Goal: Task Accomplishment & Management: Complete application form

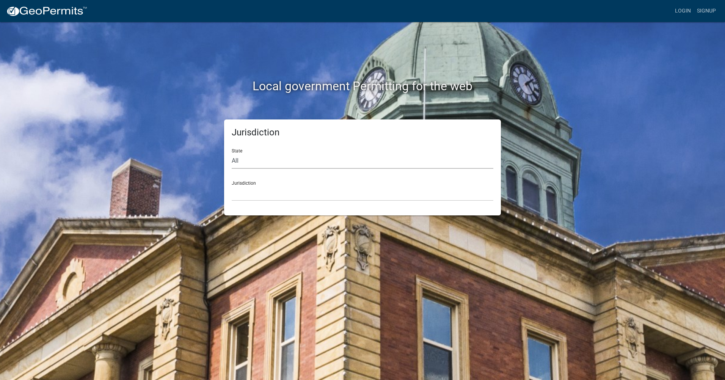
click at [258, 165] on select "All Colorado Georgia Indiana Iowa Kansas Minnesota Ohio South Carolina Wisconsin" at bounding box center [363, 161] width 262 height 16
select select "Indiana"
click at [232, 153] on select "All Colorado Georgia Indiana Iowa Kansas Minnesota Ohio South Carolina Wisconsin" at bounding box center [363, 161] width 262 height 16
click at [263, 189] on select "City of Charlestown, Indiana City of Jeffersonville, Indiana City of Logansport…" at bounding box center [363, 194] width 262 height 16
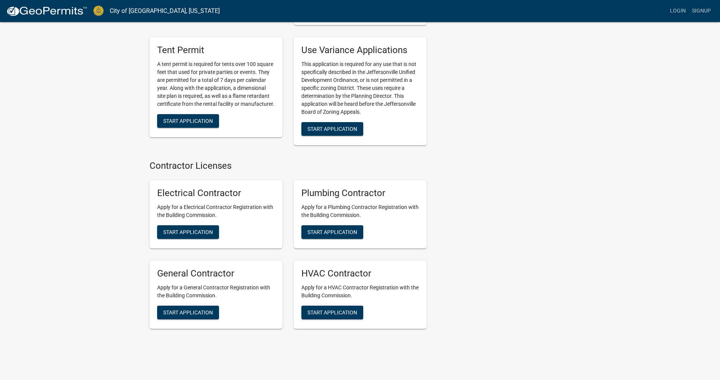
scroll to position [1466, 0]
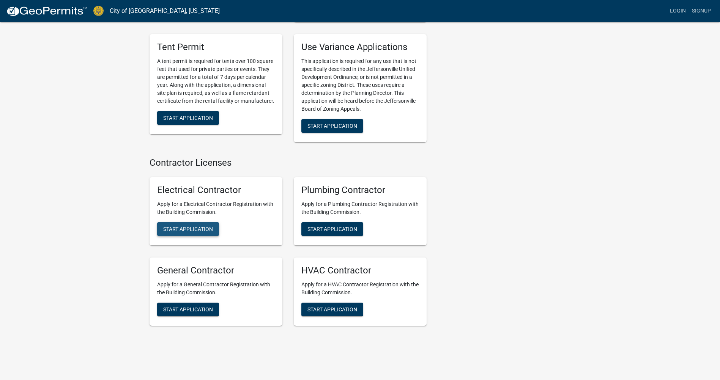
click at [175, 226] on span "Start Application" at bounding box center [188, 229] width 50 height 6
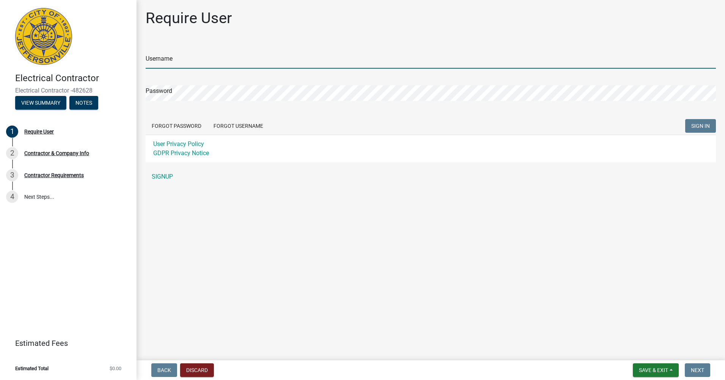
click at [184, 57] on input "Username" at bounding box center [431, 61] width 571 height 16
type input "[US_STATE] Electrical Services"
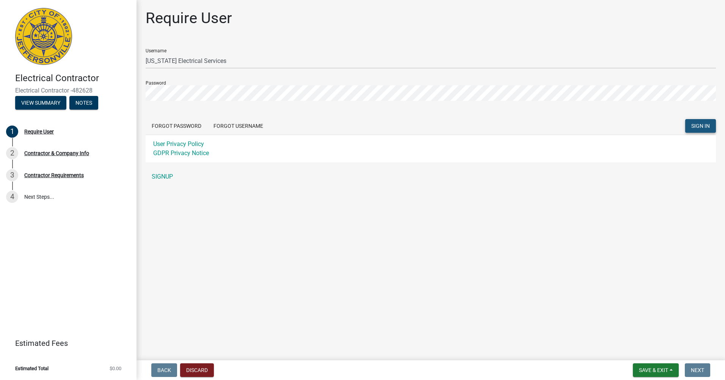
click at [692, 124] on span "SIGN IN" at bounding box center [701, 126] width 19 height 6
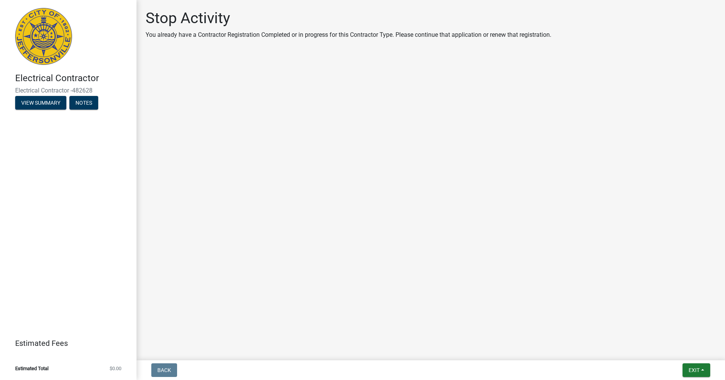
click at [683, 369] on div "Exit Save Save & Exit" at bounding box center [697, 370] width 28 height 14
click at [691, 369] on span "Exit" at bounding box center [694, 370] width 11 height 6
click at [675, 350] on button "Save & Exit" at bounding box center [680, 350] width 61 height 18
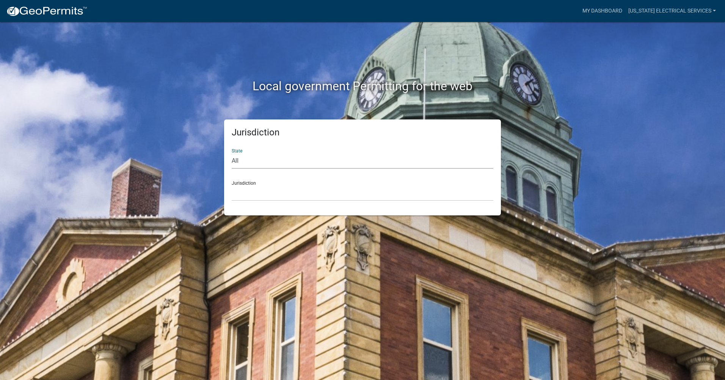
click at [257, 159] on select "All Colorado Georgia Indiana Iowa Kansas Minnesota Ohio South Carolina Wisconsin" at bounding box center [363, 161] width 262 height 16
select select "Indiana"
click at [232, 153] on select "All Colorado Georgia Indiana Iowa Kansas Minnesota Ohio South Carolina Wisconsin" at bounding box center [363, 161] width 262 height 16
click at [275, 190] on select "City of Charlestown, Indiana City of Jeffersonville, Indiana City of Logansport…" at bounding box center [363, 194] width 262 height 16
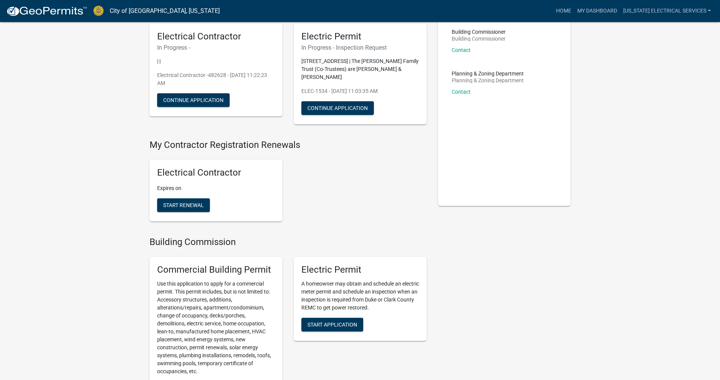
scroll to position [76, 0]
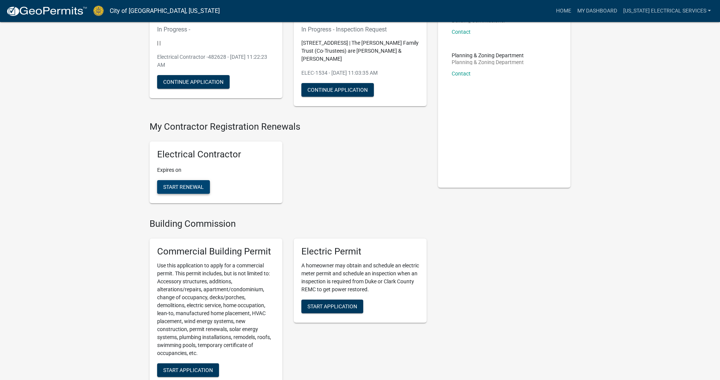
click at [180, 188] on span "Start Renewal" at bounding box center [183, 187] width 41 height 6
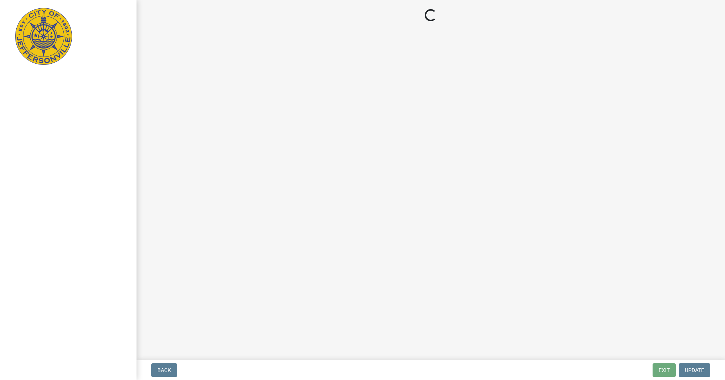
select select "KY"
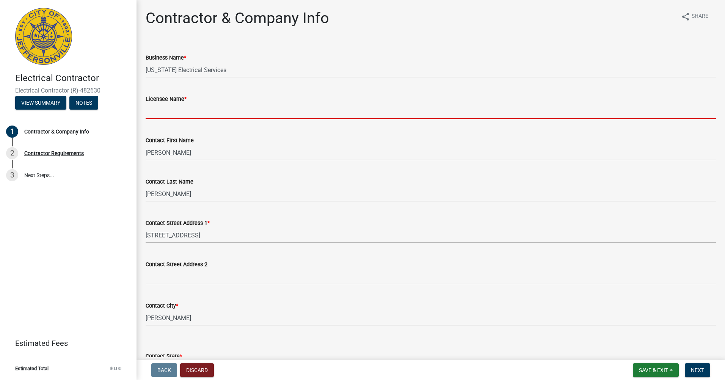
click at [183, 110] on input "Licensee Name *" at bounding box center [431, 112] width 571 height 16
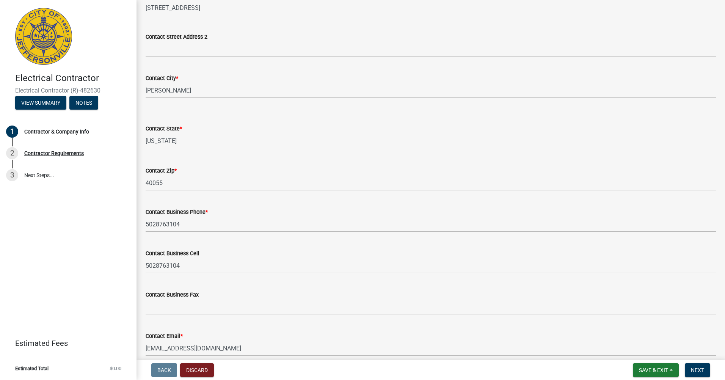
scroll to position [262, 0]
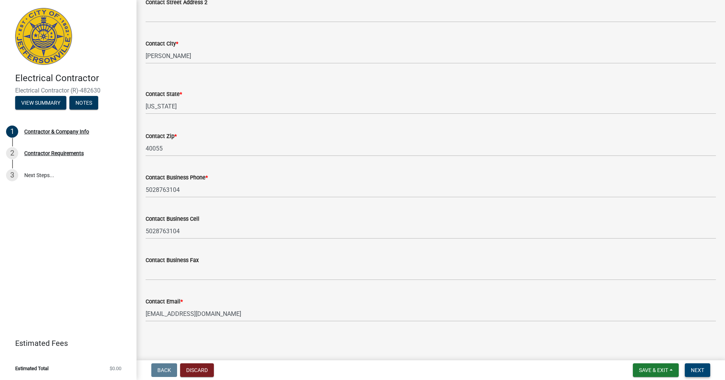
type input "Lloyd Jackson"
click at [700, 369] on span "Next" at bounding box center [697, 370] width 13 height 6
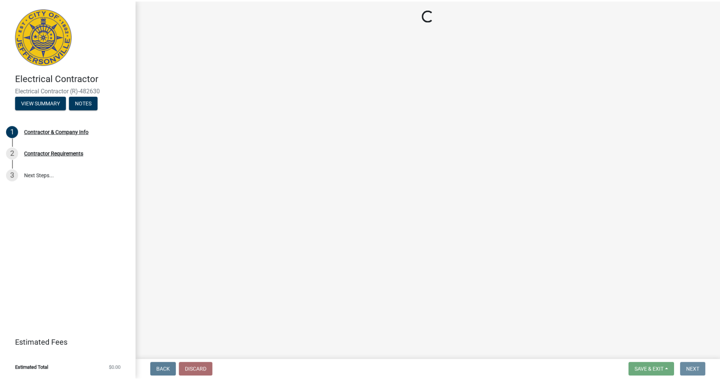
scroll to position [0, 0]
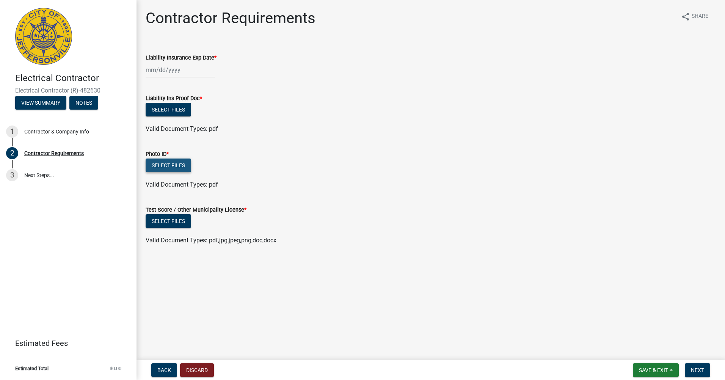
click at [170, 162] on button "Select files" at bounding box center [169, 166] width 46 height 14
click at [173, 162] on button "Select files" at bounding box center [169, 166] width 46 height 14
click at [156, 166] on button "Select files" at bounding box center [169, 166] width 46 height 14
click at [157, 371] on button "Back" at bounding box center [164, 370] width 26 height 14
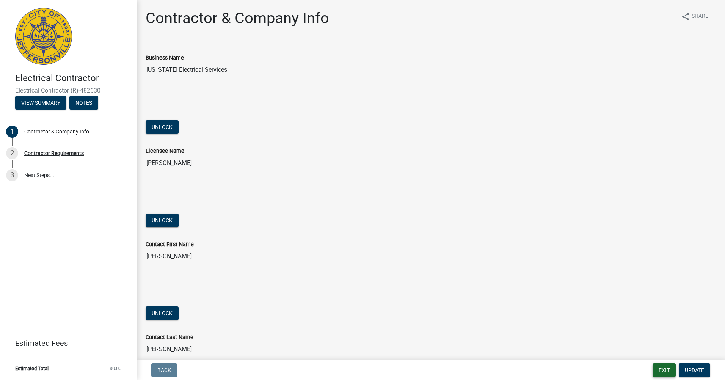
click at [670, 370] on button "Exit" at bounding box center [664, 370] width 23 height 14
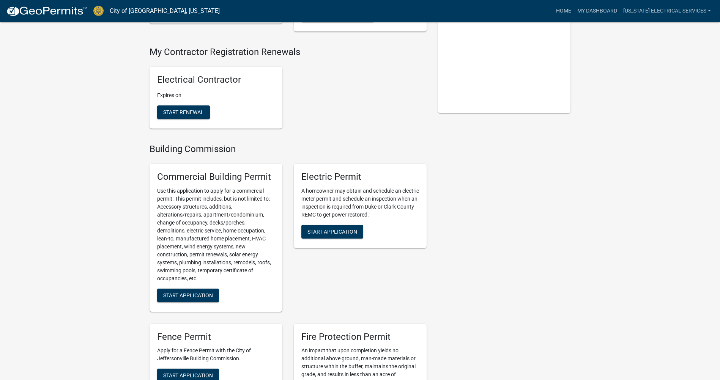
scroll to position [152, 0]
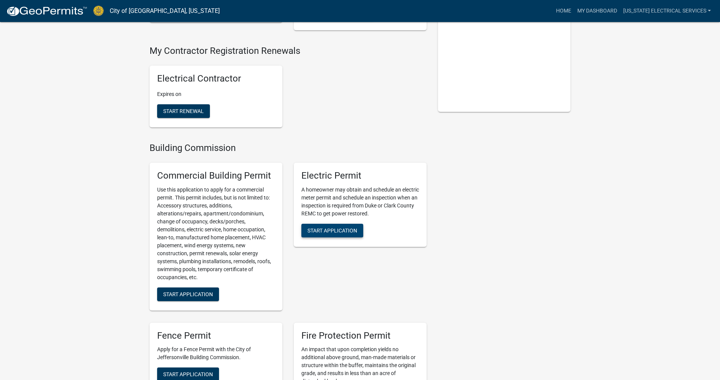
click at [340, 232] on span "Start Application" at bounding box center [332, 230] width 50 height 6
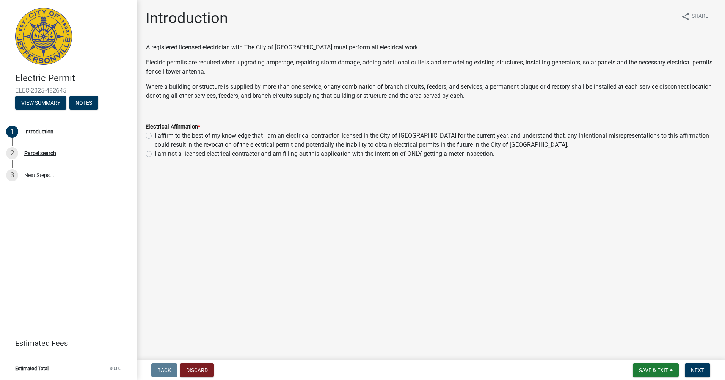
click at [155, 137] on label "I affirm to the best of my knowledge that I am an electrical contractor license…" at bounding box center [436, 140] width 562 height 18
click at [155, 136] on input "I affirm to the best of my knowledge that I am an electrical contractor license…" at bounding box center [157, 133] width 5 height 5
radio input "true"
click at [690, 368] on button "Next" at bounding box center [697, 370] width 25 height 14
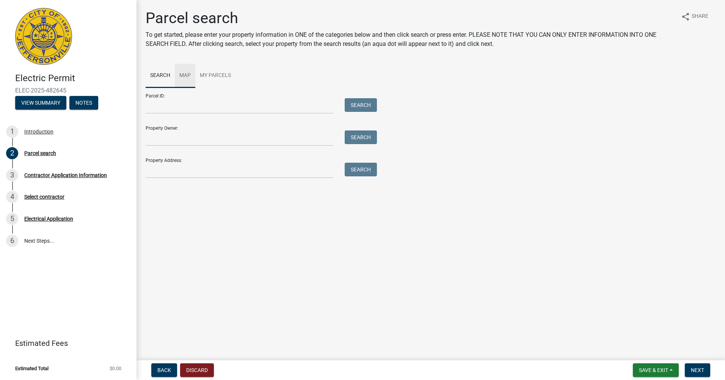
click at [183, 77] on link "Map" at bounding box center [185, 76] width 20 height 24
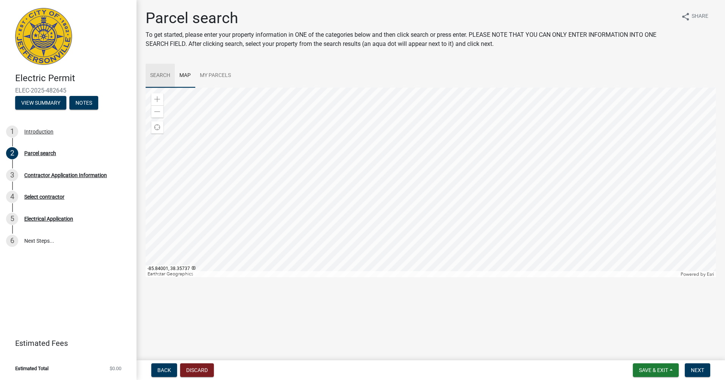
click at [162, 77] on link "Search" at bounding box center [160, 76] width 29 height 24
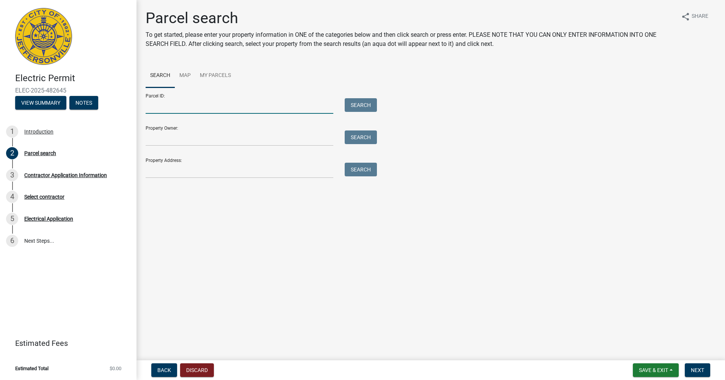
click at [197, 105] on input "Parcel ID:" at bounding box center [240, 106] width 188 height 16
click at [183, 172] on input "Property Address:" at bounding box center [240, 171] width 188 height 16
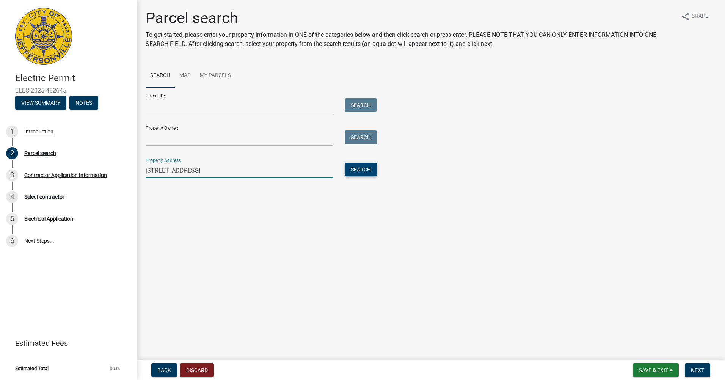
type input "[STREET_ADDRESS]"
click at [357, 173] on button "Search" at bounding box center [361, 170] width 32 height 14
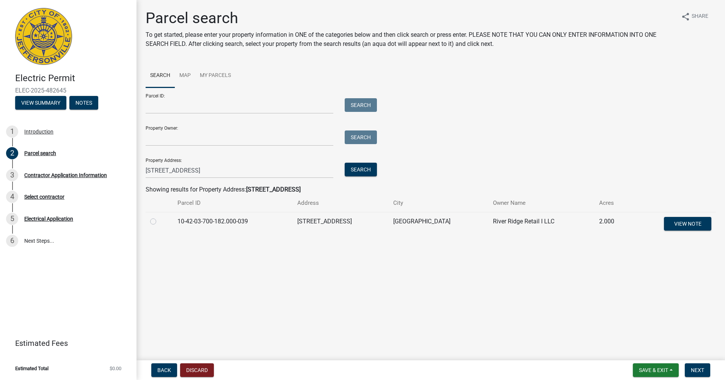
click at [159, 217] on label at bounding box center [159, 217] width 0 height 0
click at [159, 222] on input "radio" at bounding box center [161, 219] width 5 height 5
radio input "true"
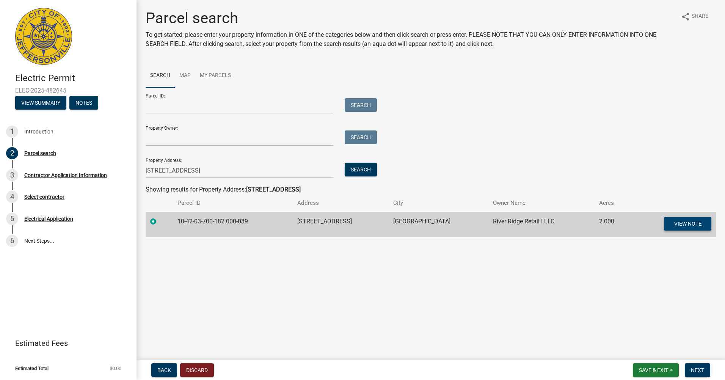
click at [685, 219] on button "View Note" at bounding box center [687, 224] width 47 height 14
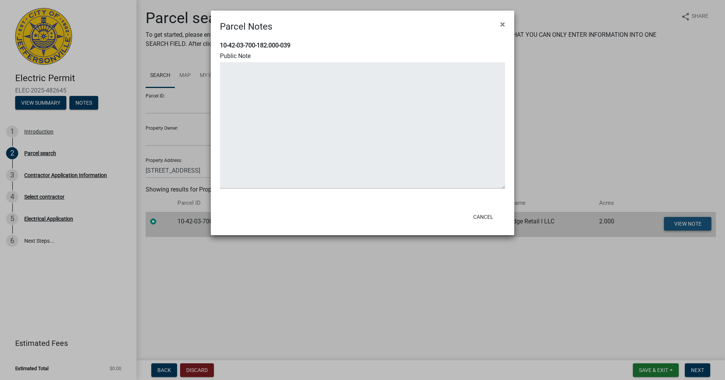
type textarea "needs capacity fee"
click at [504, 27] on span "×" at bounding box center [502, 24] width 5 height 11
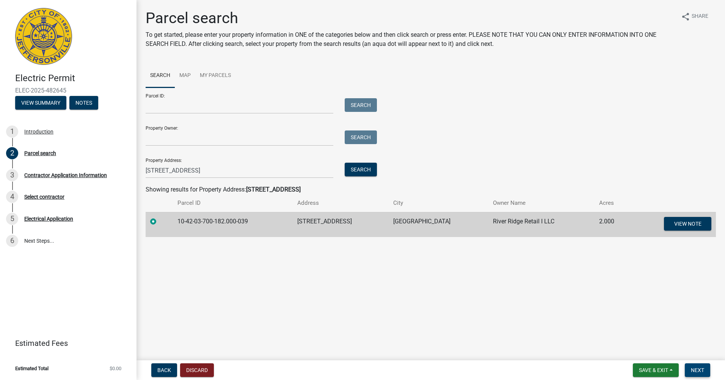
click at [697, 368] on span "Next" at bounding box center [697, 370] width 13 height 6
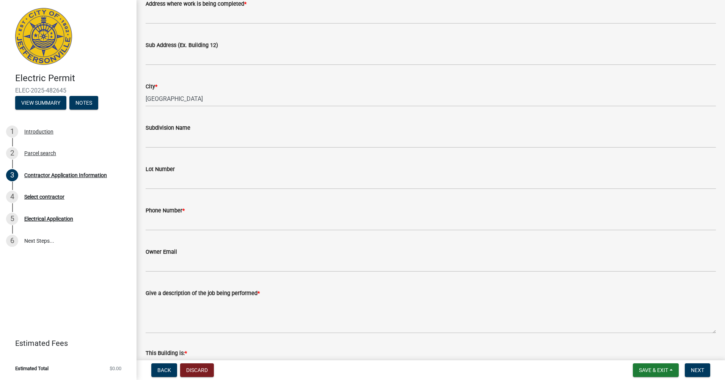
scroll to position [152, 0]
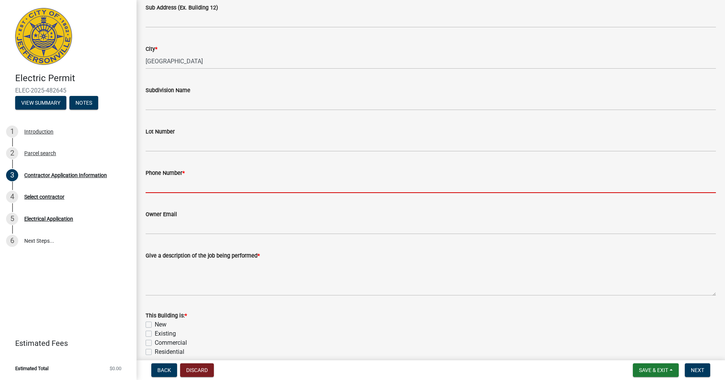
click at [183, 186] on input "Phone Number *" at bounding box center [431, 186] width 571 height 16
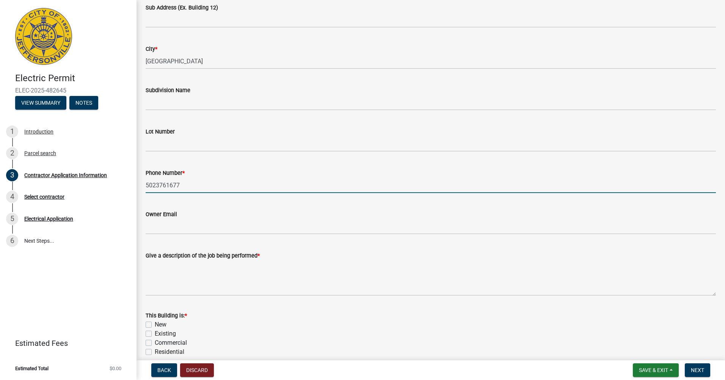
type input "5023761677"
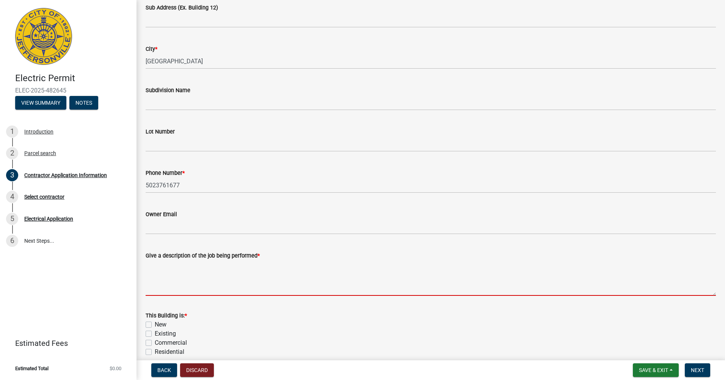
click at [184, 281] on textarea "Give a description of the job being performed *" at bounding box center [431, 278] width 571 height 36
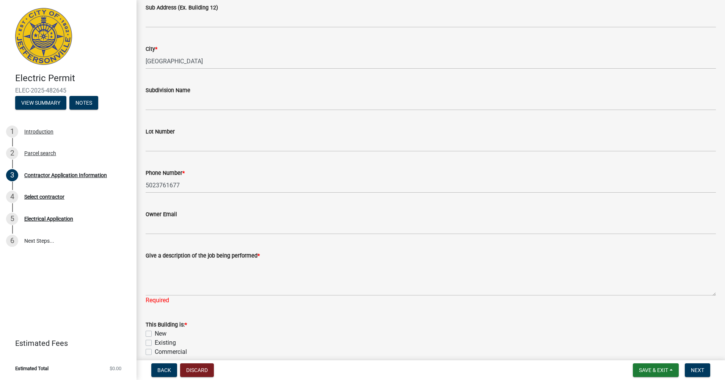
click at [147, 343] on div "This Building is: * New Existing Commercial Residential" at bounding box center [431, 343] width 571 height 46
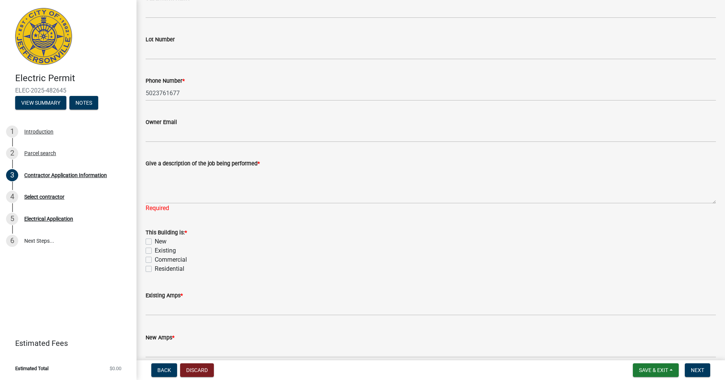
scroll to position [266, 0]
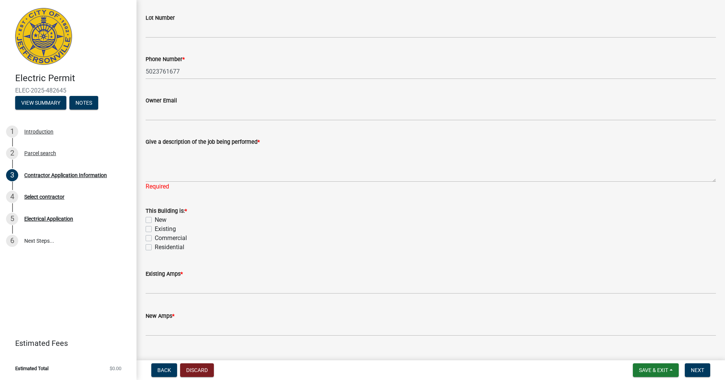
click at [155, 239] on label "Commercial" at bounding box center [171, 238] width 32 height 9
click at [155, 239] on input "Commercial" at bounding box center [157, 236] width 5 height 5
checkbox input "true"
checkbox input "false"
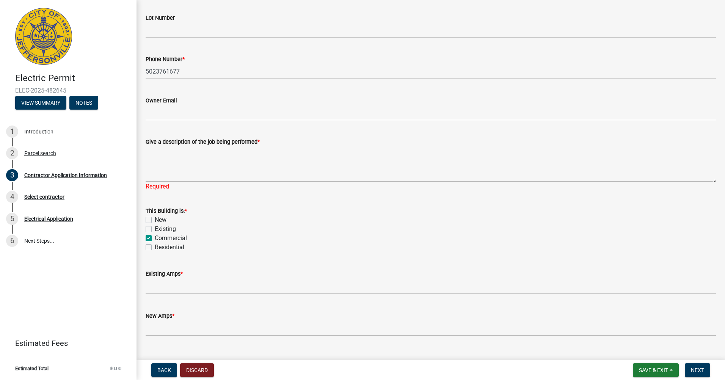
checkbox input "true"
checkbox input "false"
click at [155, 228] on label "Existing" at bounding box center [165, 229] width 21 height 9
click at [155, 228] on input "Existing" at bounding box center [157, 227] width 5 height 5
checkbox input "true"
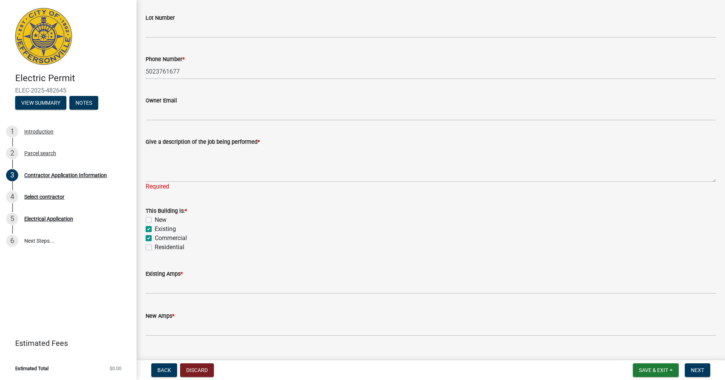
checkbox input "false"
checkbox input "true"
checkbox input "false"
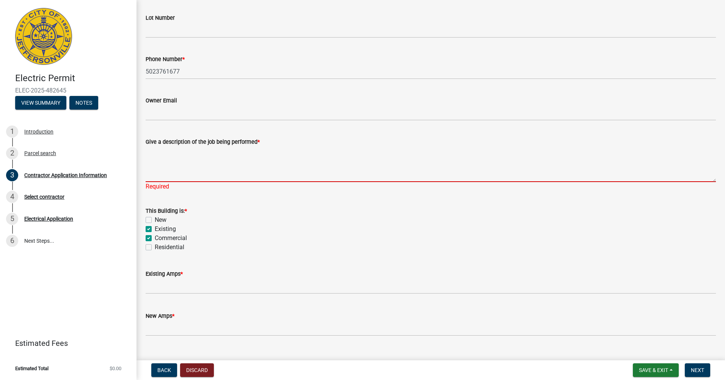
click at [208, 173] on textarea "Give a description of the job being performed *" at bounding box center [431, 164] width 571 height 36
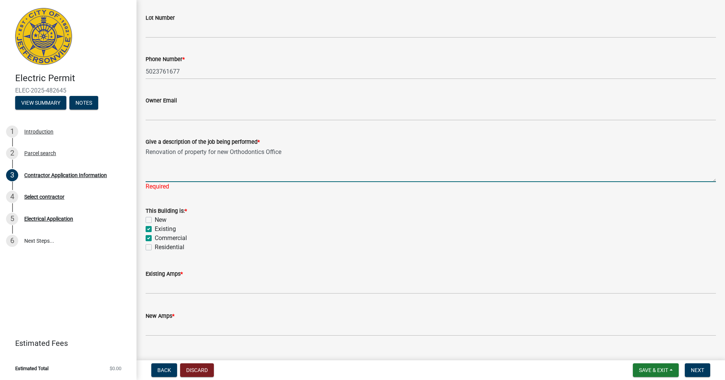
type textarea "Renovation of property for new Orthodontics Office"
click at [209, 209] on div "This Building is: * New Existing Commercial Residential" at bounding box center [431, 229] width 571 height 46
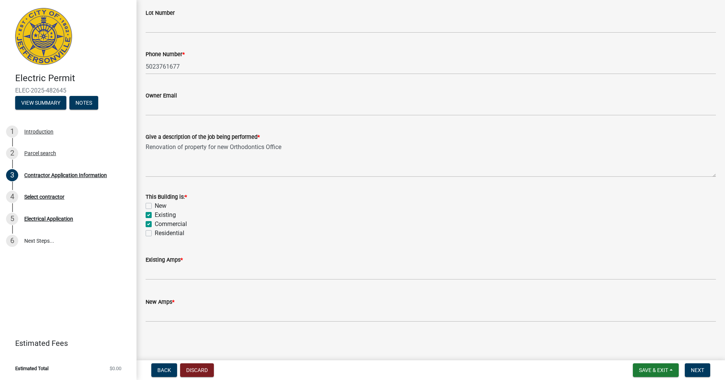
scroll to position [272, 0]
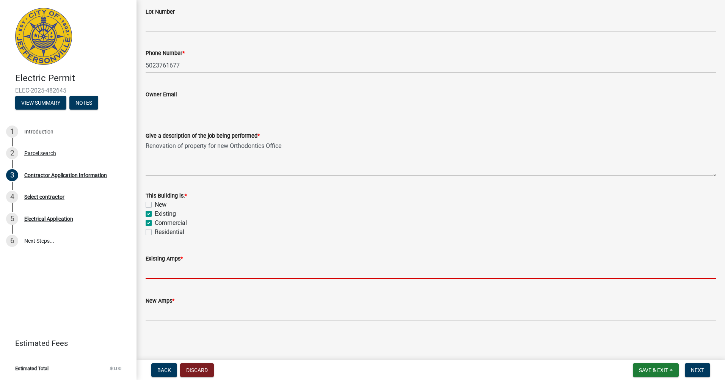
click at [190, 272] on input "text" at bounding box center [431, 271] width 571 height 16
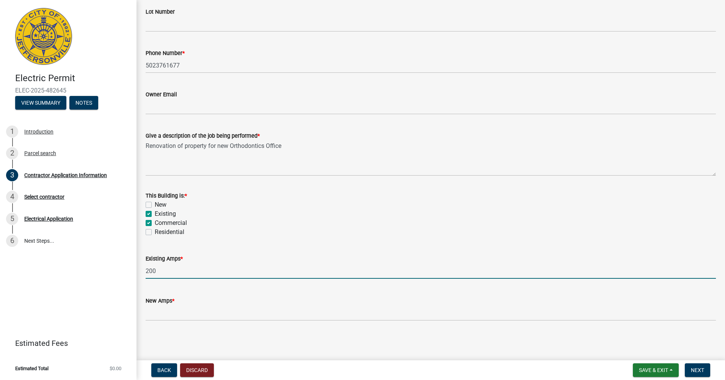
type input "200"
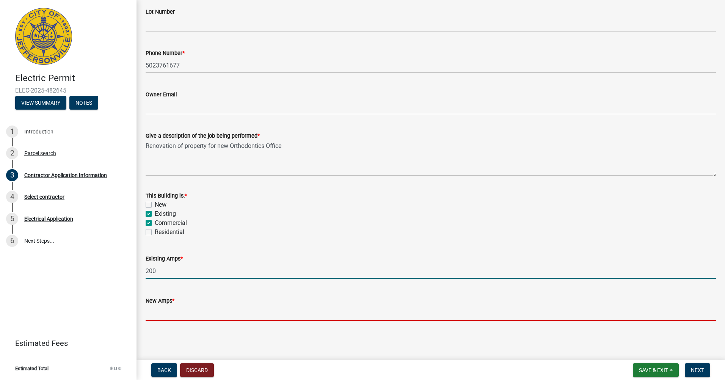
click at [180, 317] on input "text" at bounding box center [431, 313] width 571 height 16
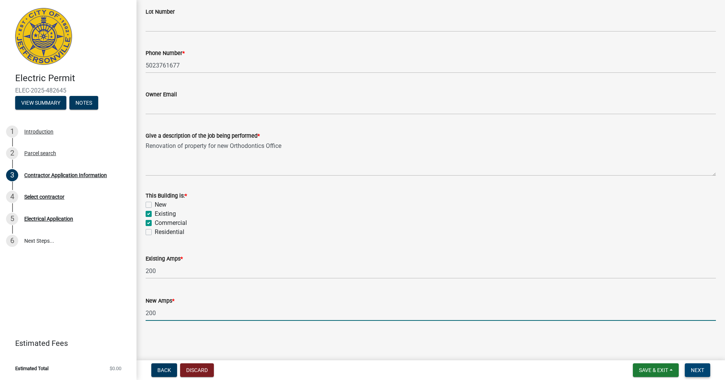
type input "200"
click at [698, 367] on button "Next" at bounding box center [697, 370] width 25 height 14
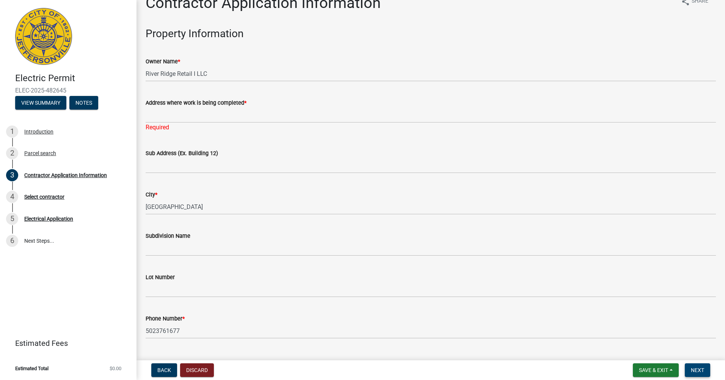
scroll to position [0, 0]
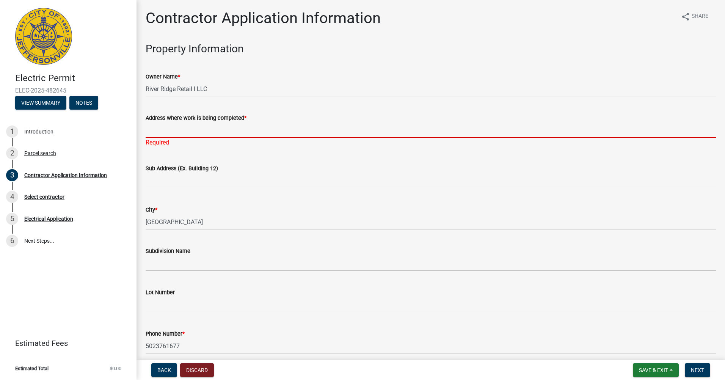
click at [190, 131] on input "Address where work is being completed *" at bounding box center [431, 131] width 571 height 16
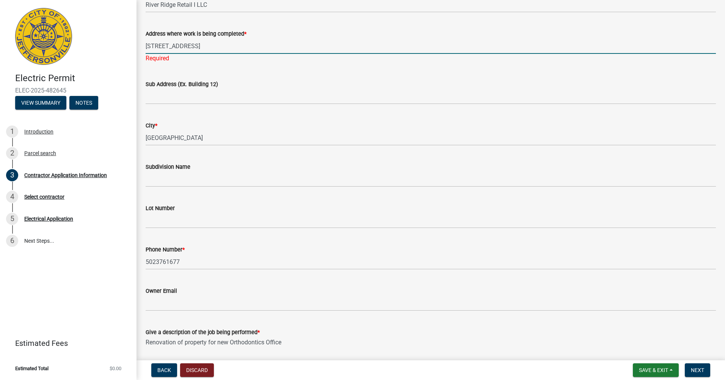
scroll to position [190, 0]
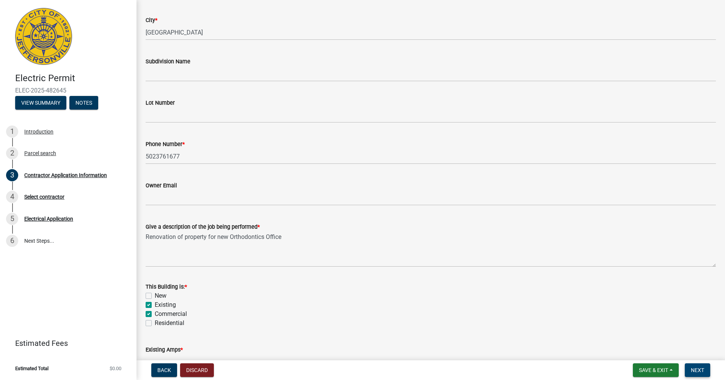
type input "[STREET_ADDRESS]"
click at [696, 371] on span "Next" at bounding box center [697, 370] width 13 height 6
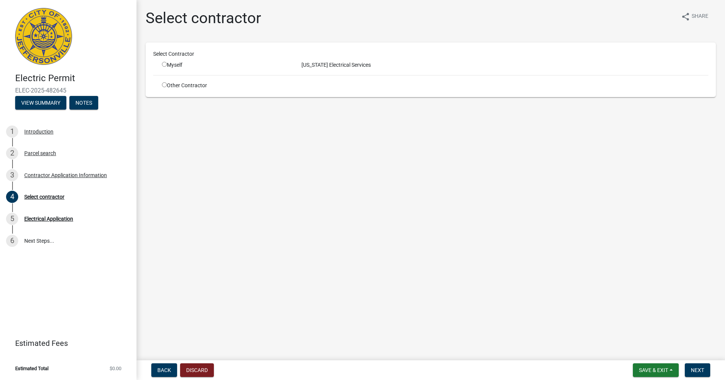
click at [163, 63] on input "radio" at bounding box center [164, 64] width 5 height 5
radio input "true"
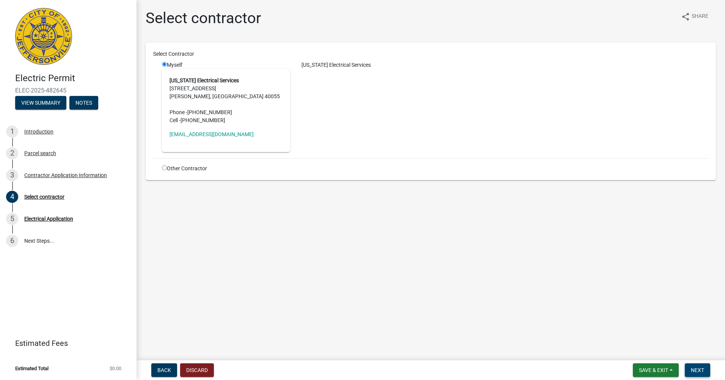
click at [691, 367] on span "Next" at bounding box center [697, 370] width 13 height 6
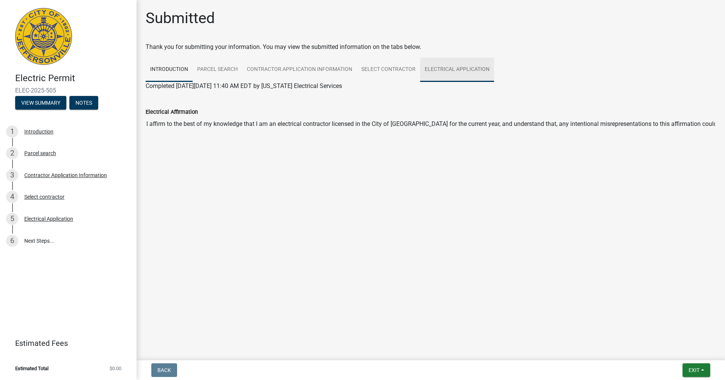
click at [445, 72] on link "Electrical Application" at bounding box center [457, 70] width 74 height 24
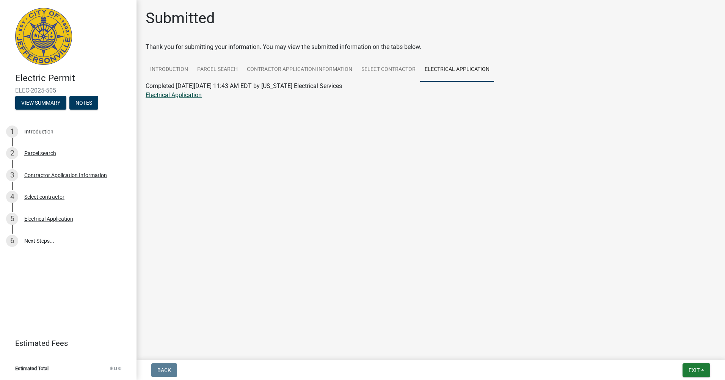
click at [171, 95] on link "Electrical Application" at bounding box center [174, 94] width 56 height 7
click at [51, 219] on div "Electrical Application" at bounding box center [48, 218] width 49 height 5
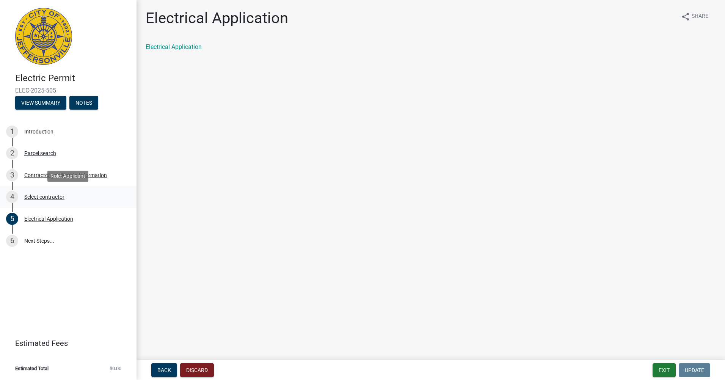
click at [42, 198] on div "Select contractor" at bounding box center [44, 196] width 40 height 5
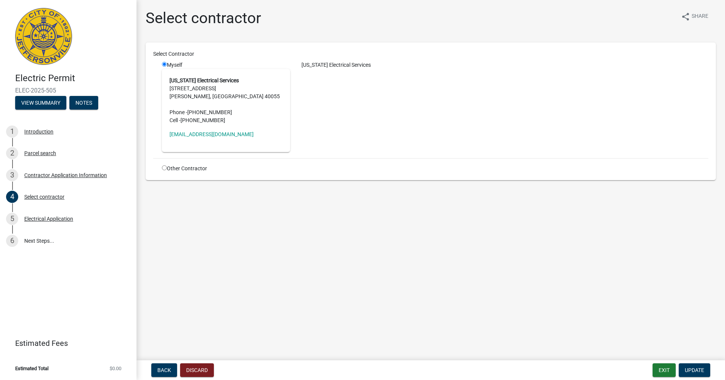
click at [268, 108] on address "[US_STATE] Electrical Services [STREET_ADDRESS][PERSON_NAME] Phone - [PHONE_NUM…" at bounding box center [226, 101] width 113 height 48
click at [30, 217] on div "Electrical Application" at bounding box center [48, 218] width 49 height 5
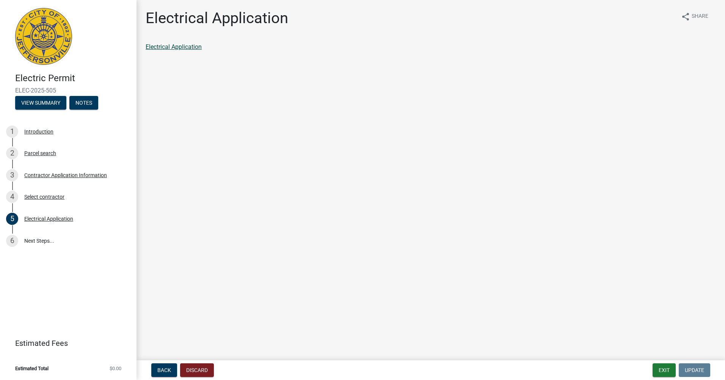
click at [162, 46] on link "Electrical Application" at bounding box center [174, 46] width 56 height 7
click at [34, 239] on link "6 Next Steps..." at bounding box center [68, 241] width 137 height 22
click at [541, 249] on main "Electrical Application share Share Electrical Application" at bounding box center [431, 178] width 589 height 357
click at [49, 197] on div "Select contractor" at bounding box center [44, 196] width 40 height 5
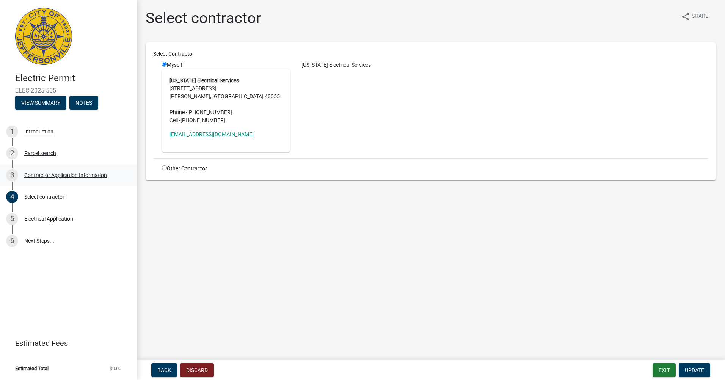
click at [53, 176] on div "Contractor Application Information" at bounding box center [65, 175] width 83 height 5
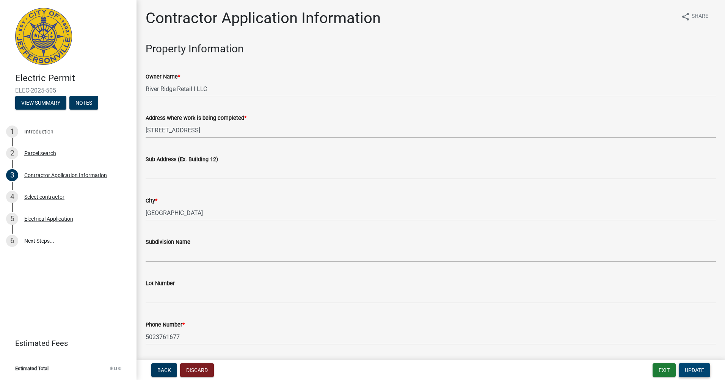
click at [702, 368] on span "Update" at bounding box center [694, 370] width 19 height 6
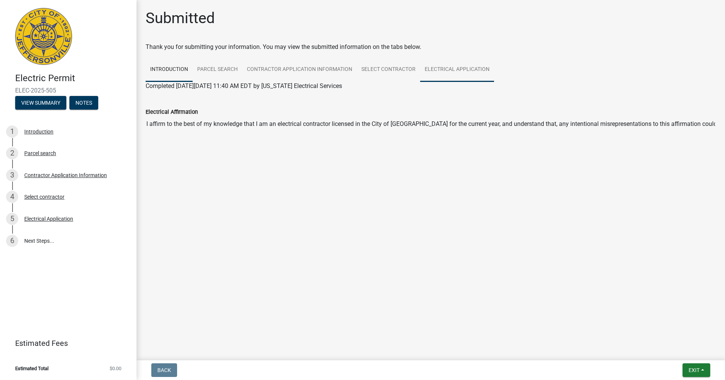
click at [445, 72] on link "Electrical Application" at bounding box center [457, 70] width 74 height 24
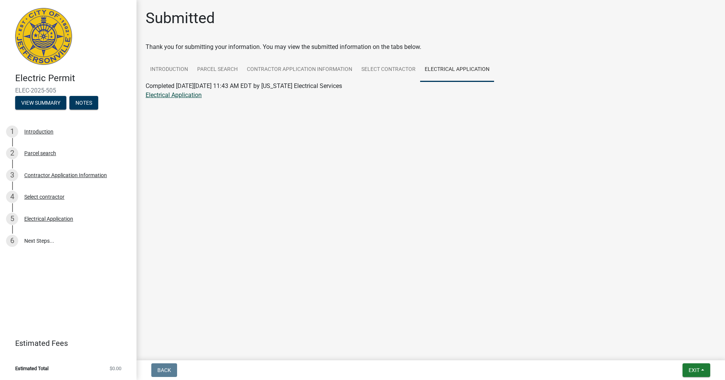
click at [176, 94] on link "Electrical Application" at bounding box center [174, 94] width 56 height 7
click at [33, 238] on link "6 Next Steps..." at bounding box center [68, 241] width 137 height 22
click at [38, 238] on link "6 Next Steps..." at bounding box center [68, 241] width 137 height 22
click at [50, 214] on div "5 Electrical Application" at bounding box center [65, 219] width 118 height 12
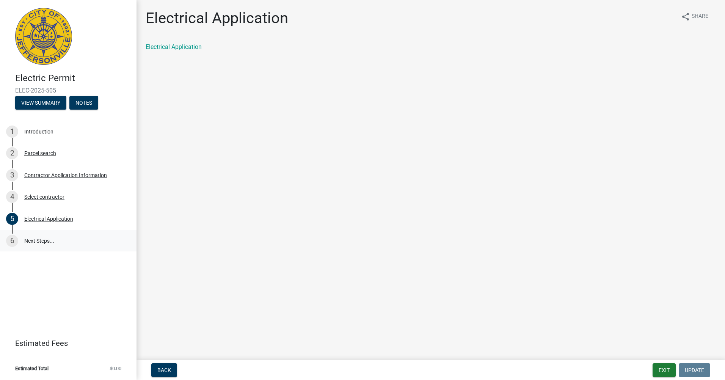
click at [39, 240] on link "6 Next Steps..." at bounding box center [68, 241] width 137 height 22
click at [39, 198] on div "Select contractor" at bounding box center [44, 196] width 40 height 5
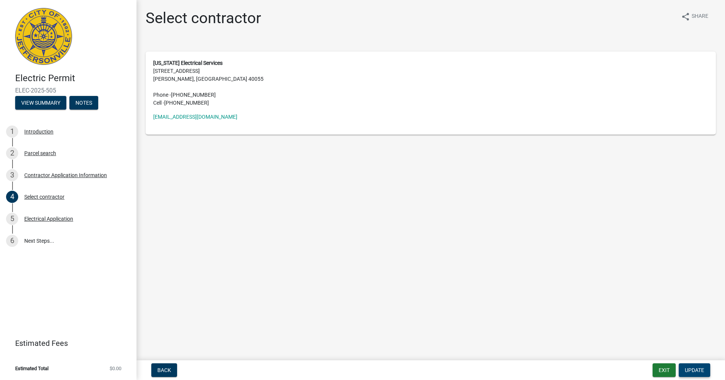
click at [694, 368] on span "Update" at bounding box center [694, 370] width 19 height 6
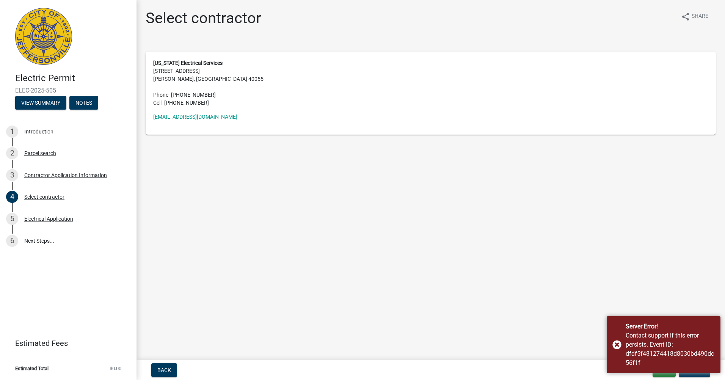
click at [412, 273] on main "Select contractor share Share [US_STATE] Electrical Services [STREET_ADDRESS][P…" at bounding box center [431, 178] width 589 height 357
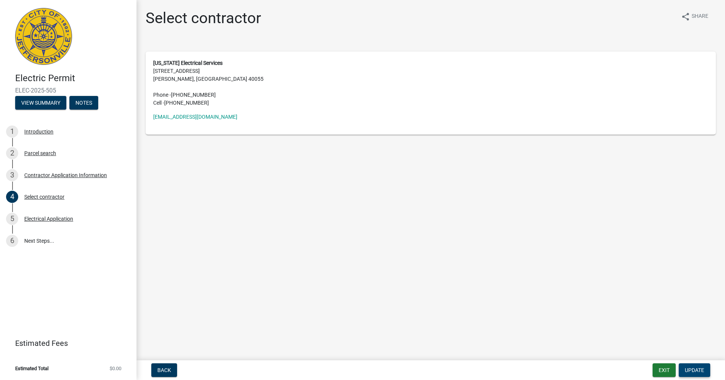
click at [703, 372] on span "Update" at bounding box center [694, 370] width 19 height 6
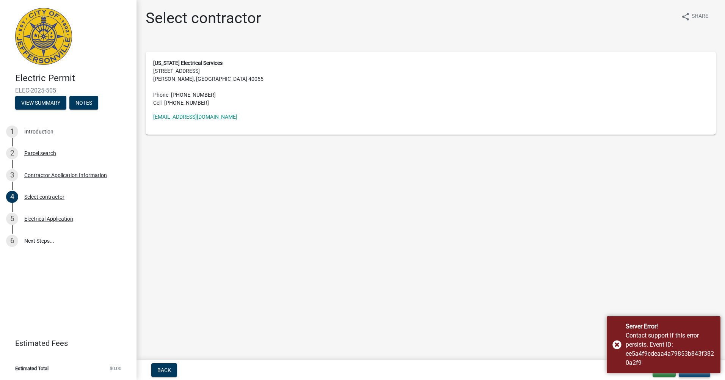
click at [703, 372] on div "Server Error! Contact support if this error persists. Event ID: ee5a4f9cdeaa4a7…" at bounding box center [664, 344] width 114 height 57
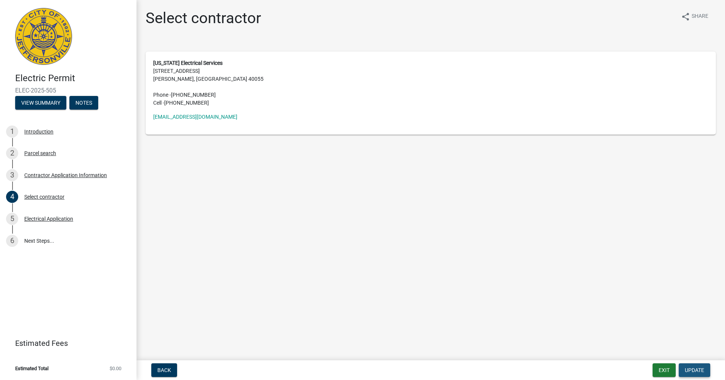
click at [703, 372] on span "Update" at bounding box center [694, 370] width 19 height 6
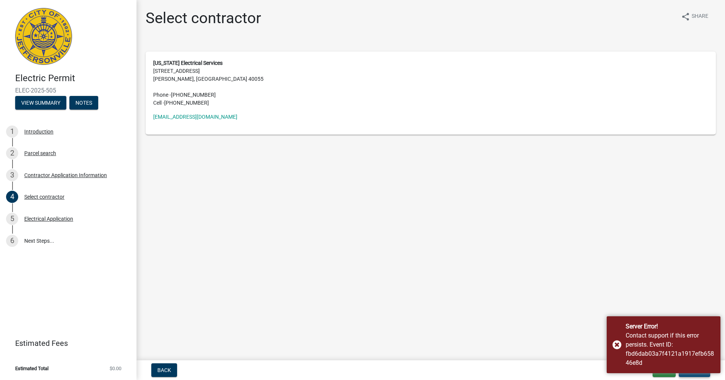
click at [703, 372] on div "Server Error! Contact support if this error persists. Event ID: fbd6dab03a7f412…" at bounding box center [664, 344] width 114 height 57
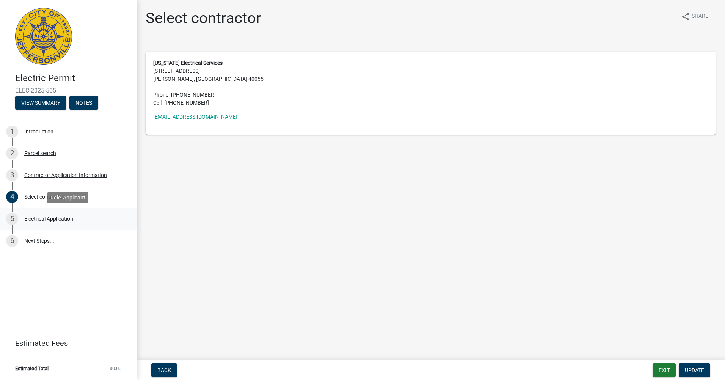
click at [34, 215] on div "5 Electrical Application" at bounding box center [65, 219] width 118 height 12
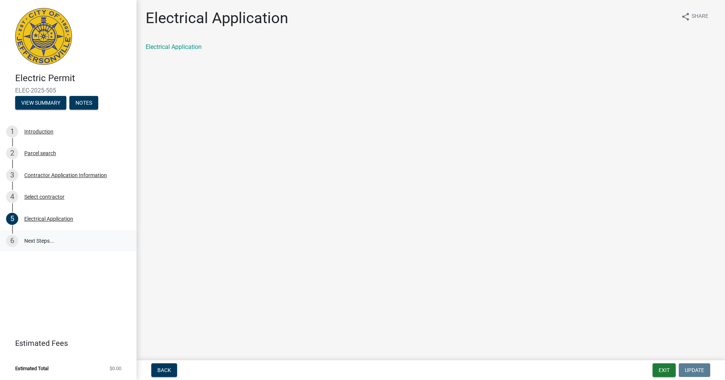
click at [38, 241] on link "6 Next Steps..." at bounding box center [68, 241] width 137 height 22
